Goal: Transaction & Acquisition: Subscribe to service/newsletter

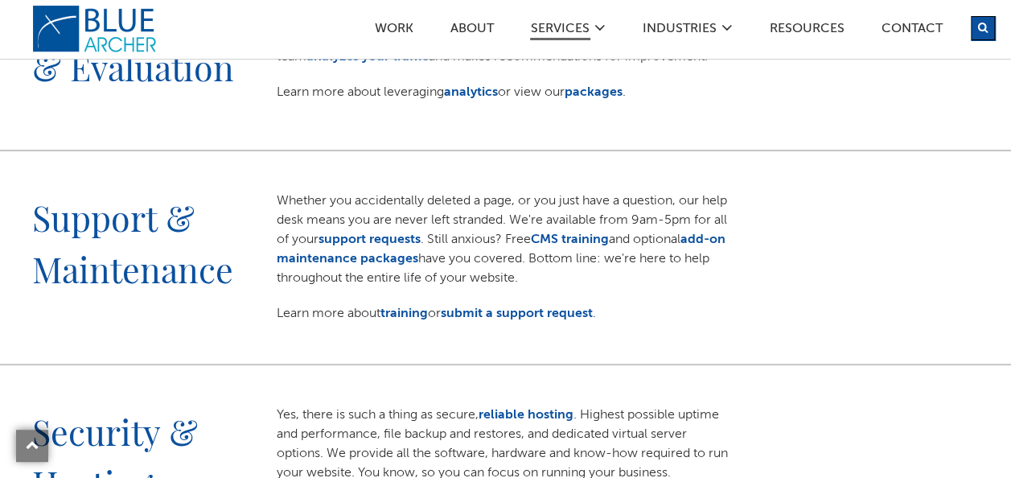
scroll to position [2010, 0]
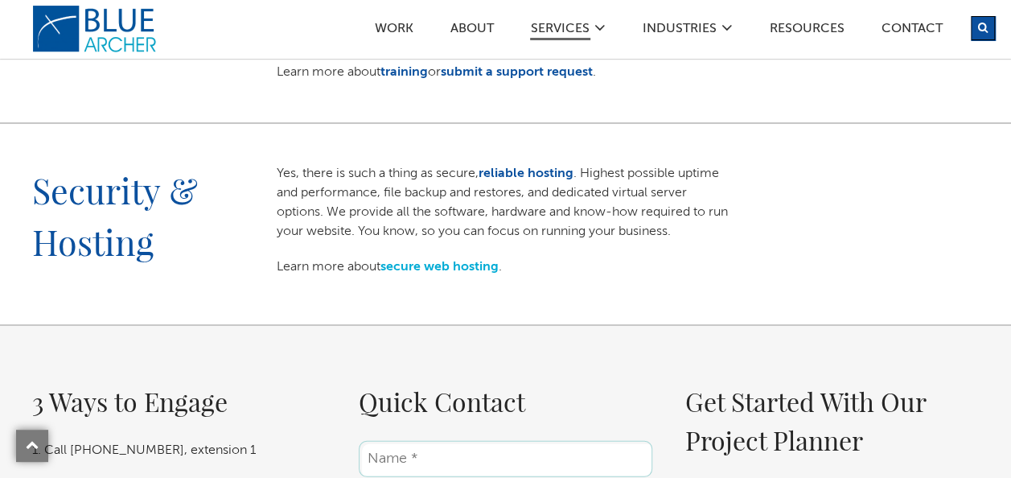
click at [450, 262] on link "secure web hosting" at bounding box center [439, 266] width 118 height 13
click at [474, 267] on link "secure web hosting" at bounding box center [439, 266] width 118 height 13
